Goal: Understand process/instructions: Learn how to perform a task or action

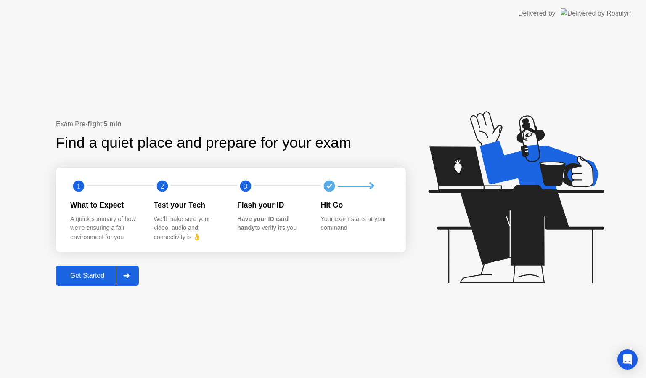
click at [104, 273] on div "Get Started" at bounding box center [87, 276] width 58 height 8
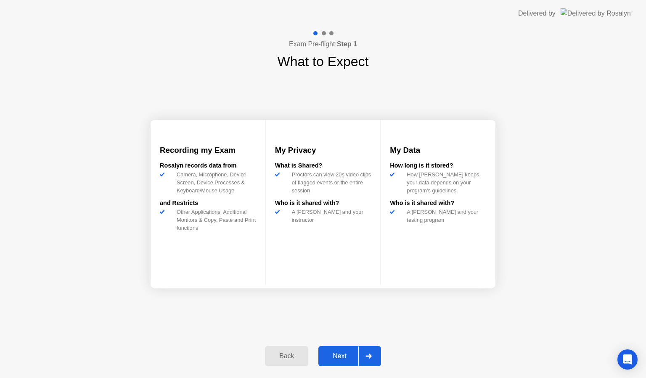
click at [346, 361] on button "Next" at bounding box center [349, 356] width 63 height 20
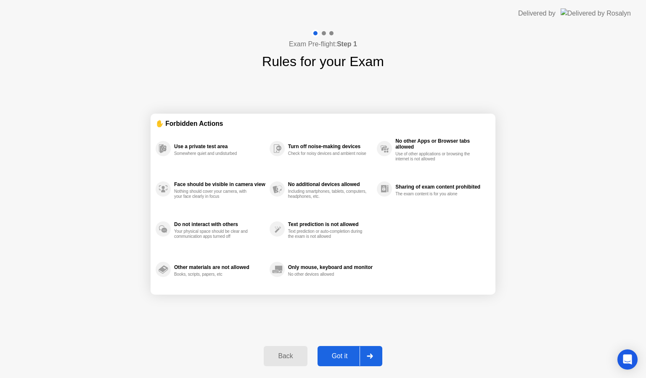
click at [346, 361] on button "Got it" at bounding box center [349, 356] width 65 height 20
select select "**********"
select select "*******"
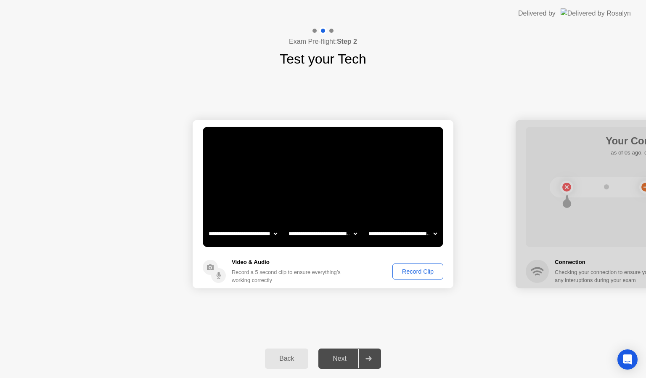
click at [412, 276] on button "Record Clip" at bounding box center [417, 271] width 51 height 16
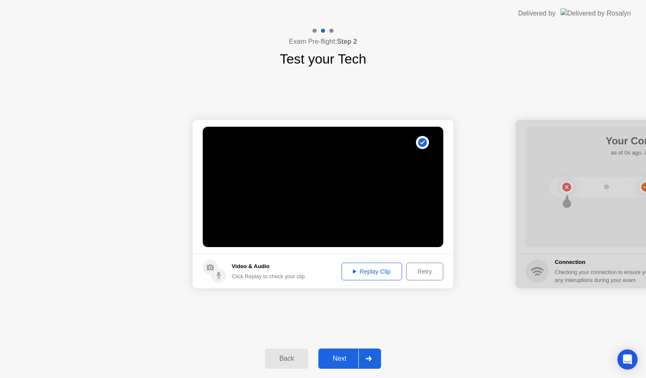
click at [347, 365] on button "Next" at bounding box center [349, 358] width 63 height 20
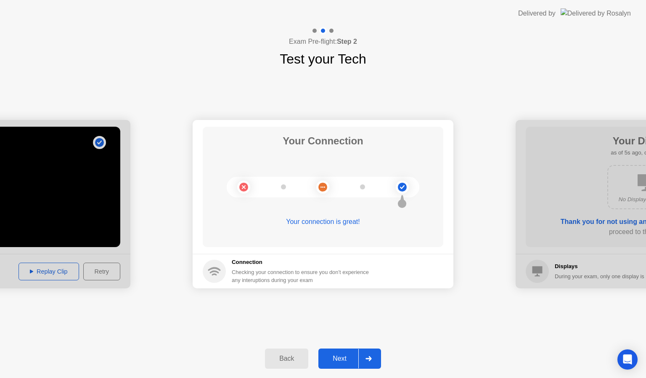
click at [338, 360] on div "Next" at bounding box center [339, 358] width 37 height 8
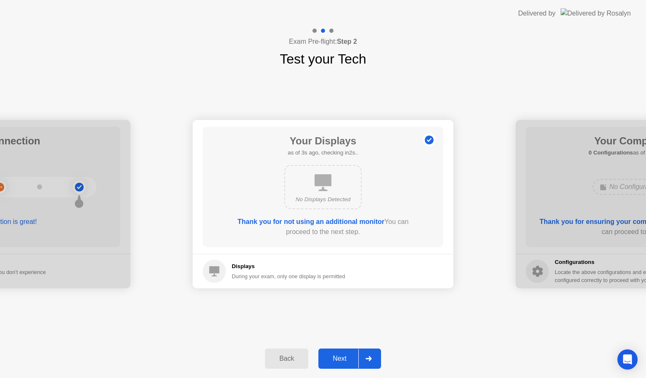
click at [338, 359] on div "Next" at bounding box center [339, 358] width 37 height 8
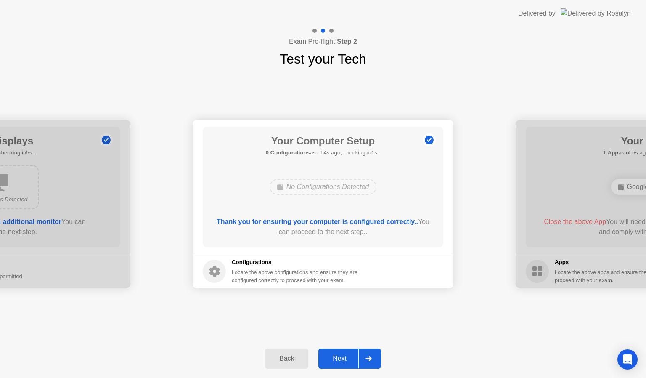
click at [338, 359] on div "Next" at bounding box center [339, 358] width 37 height 8
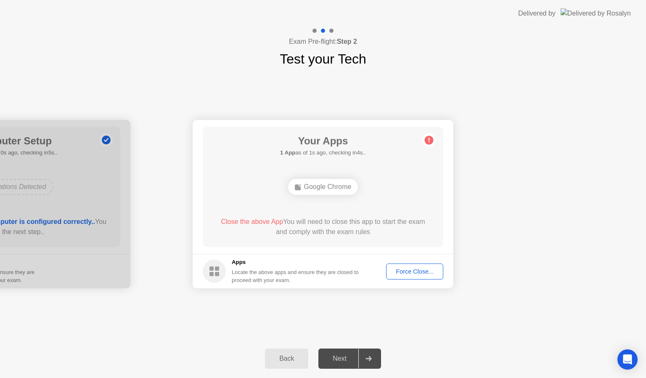
click at [338, 359] on div "Next" at bounding box center [339, 358] width 37 height 8
click at [429, 272] on div "Force Close..." at bounding box center [414, 271] width 51 height 7
drag, startPoint x: 145, startPoint y: 72, endPoint x: 143, endPoint y: 64, distance: 8.4
click at [143, 64] on div "Exam Pre-flight: Step 2 Test your Tech" at bounding box center [323, 48] width 646 height 42
